Goal: Task Accomplishment & Management: Use online tool/utility

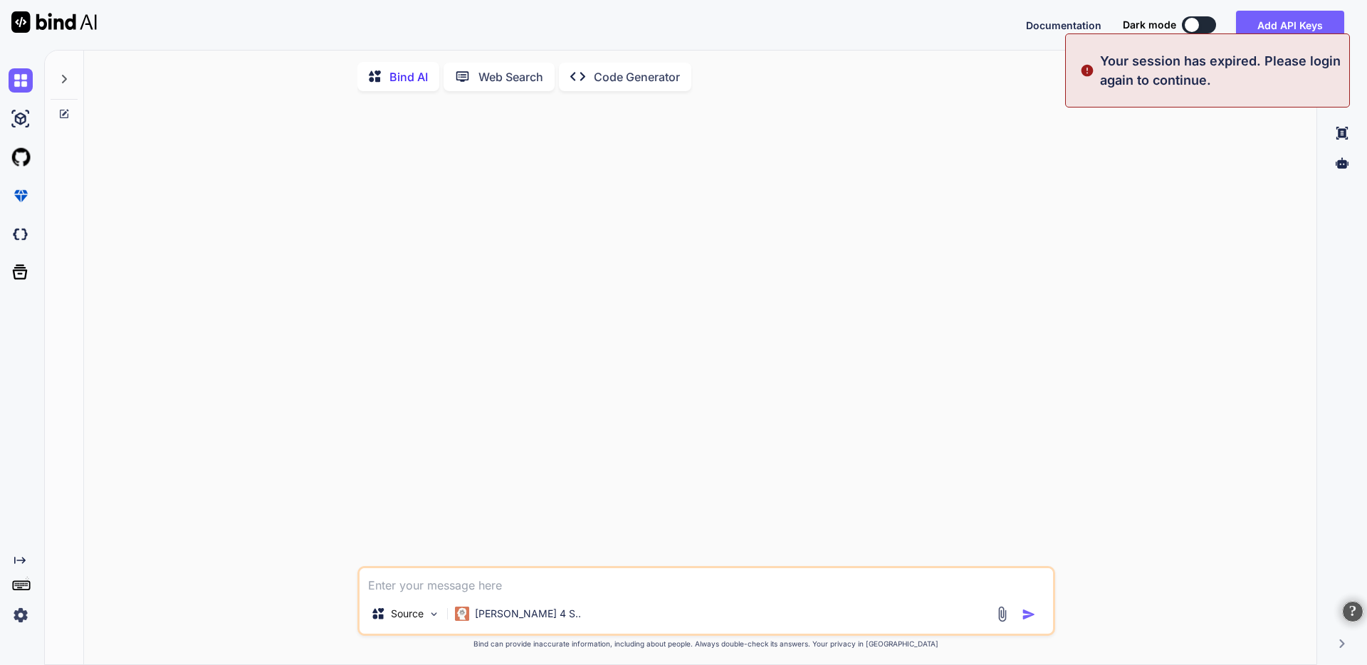
type textarea "x"
click at [1053, 188] on div at bounding box center [707, 335] width 695 height 464
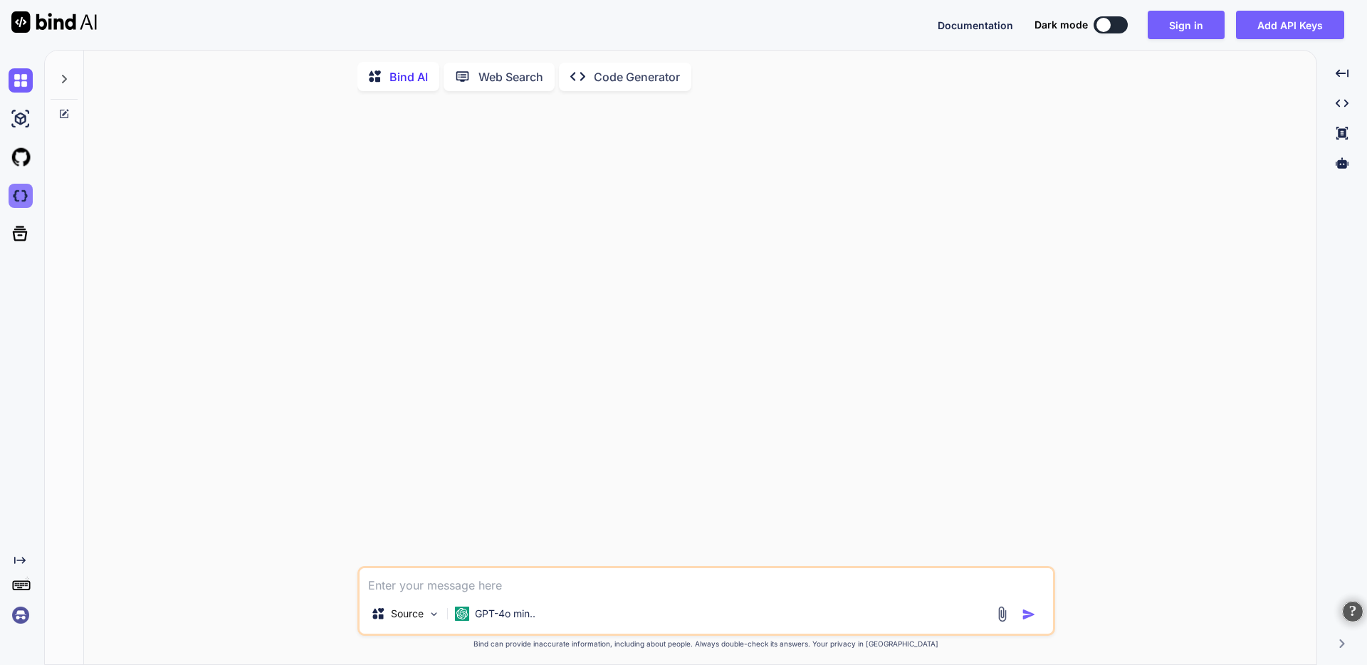
click at [11, 202] on img at bounding box center [21, 196] width 24 height 24
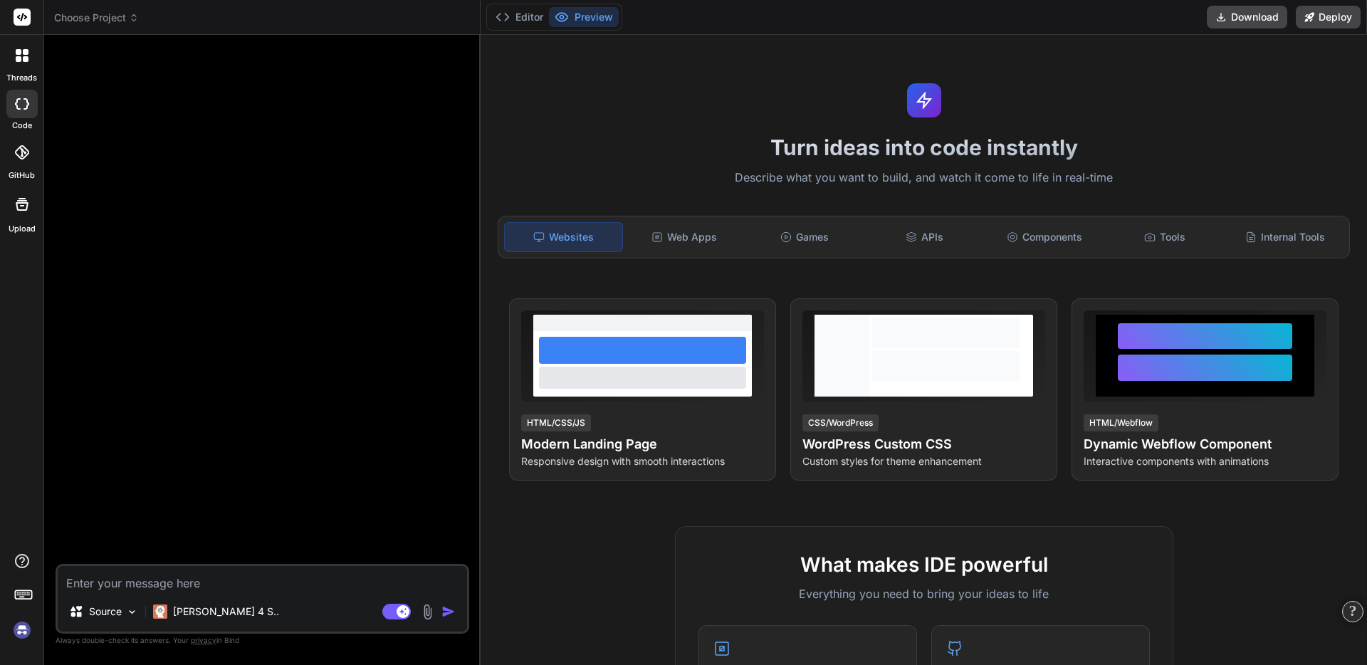
type textarea "x"
click at [111, 22] on span "Choose Project" at bounding box center [96, 18] width 85 height 14
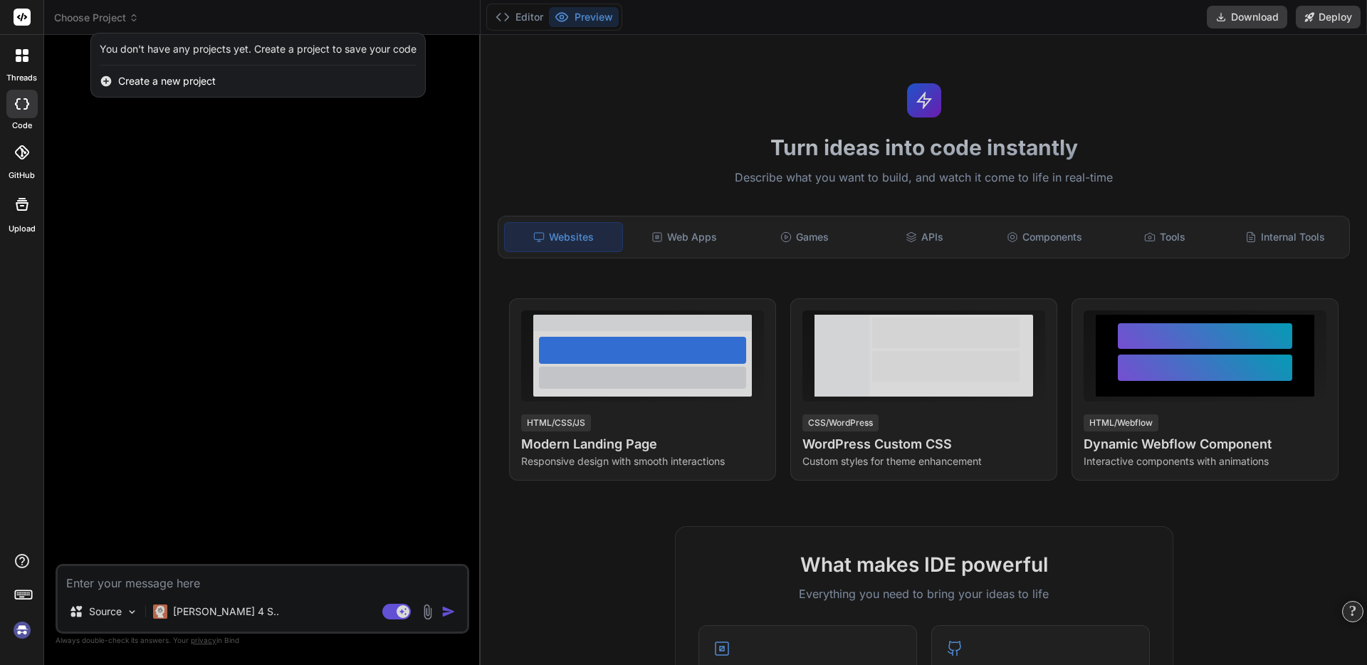
click at [113, 21] on div at bounding box center [683, 332] width 1367 height 665
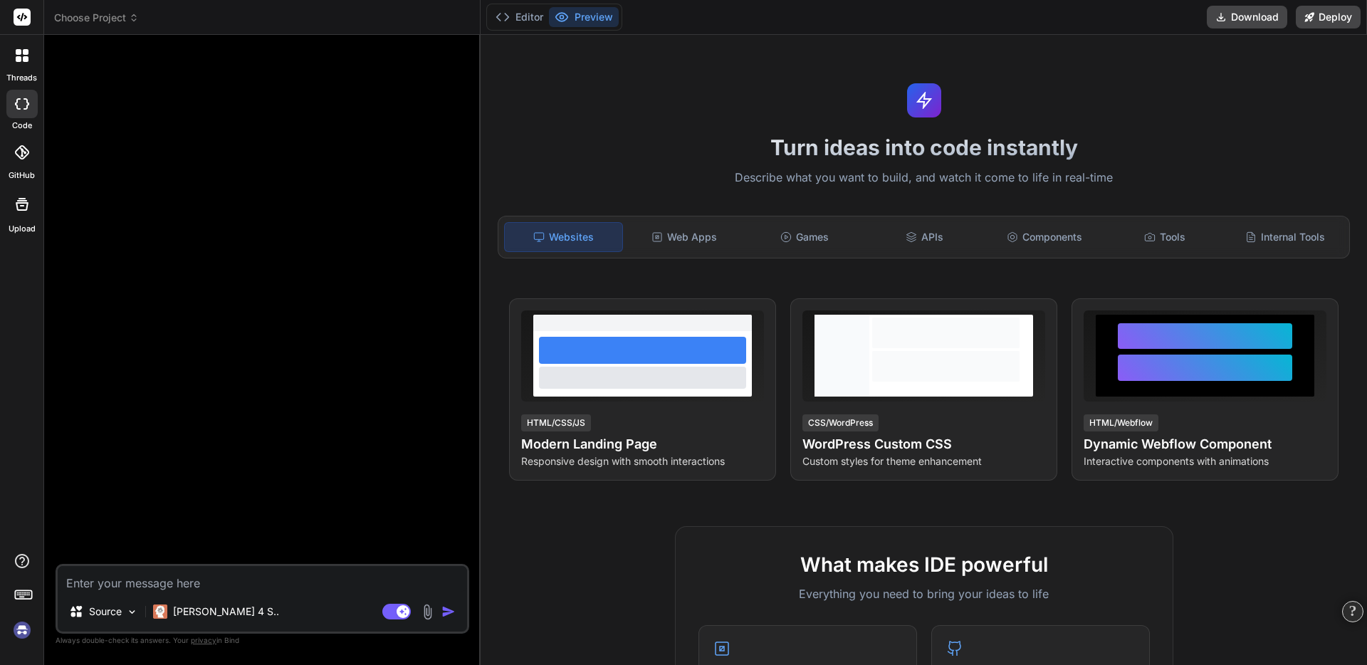
click at [18, 618] on img at bounding box center [22, 630] width 24 height 24
